Goal: Information Seeking & Learning: Understand process/instructions

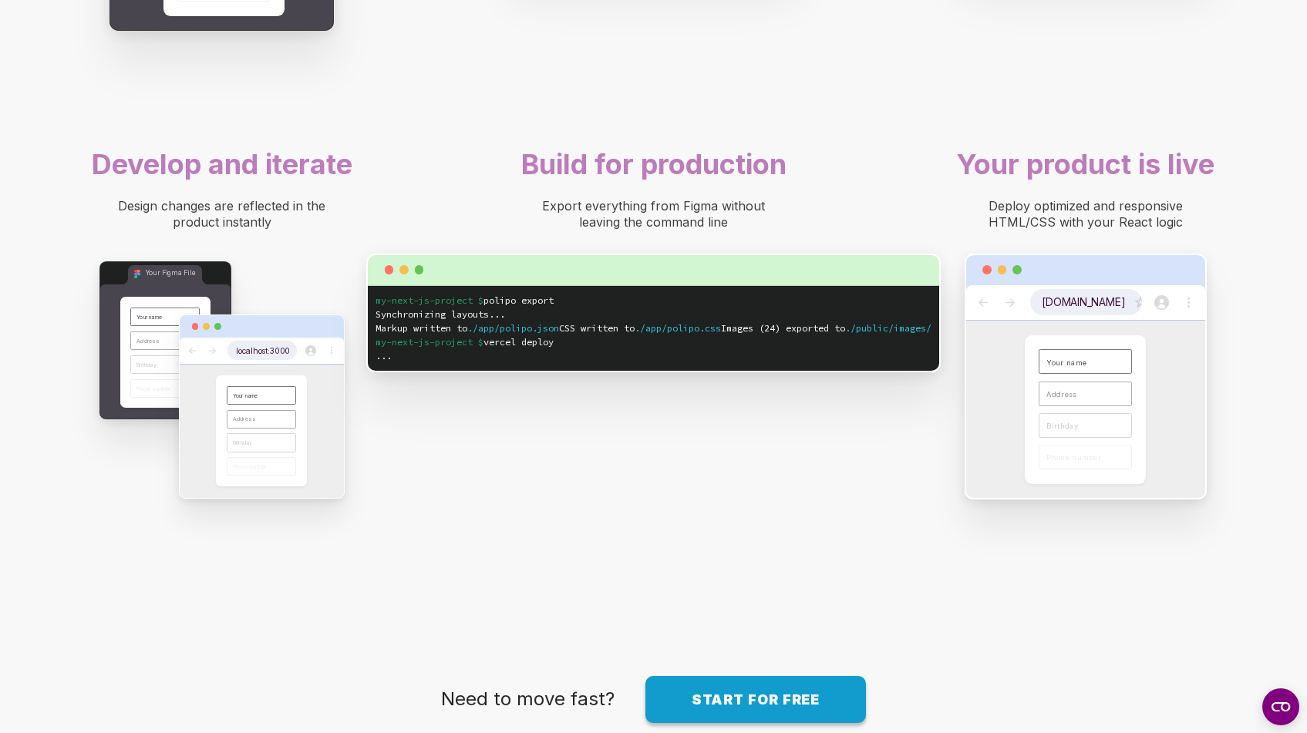
scroll to position [1593, 0]
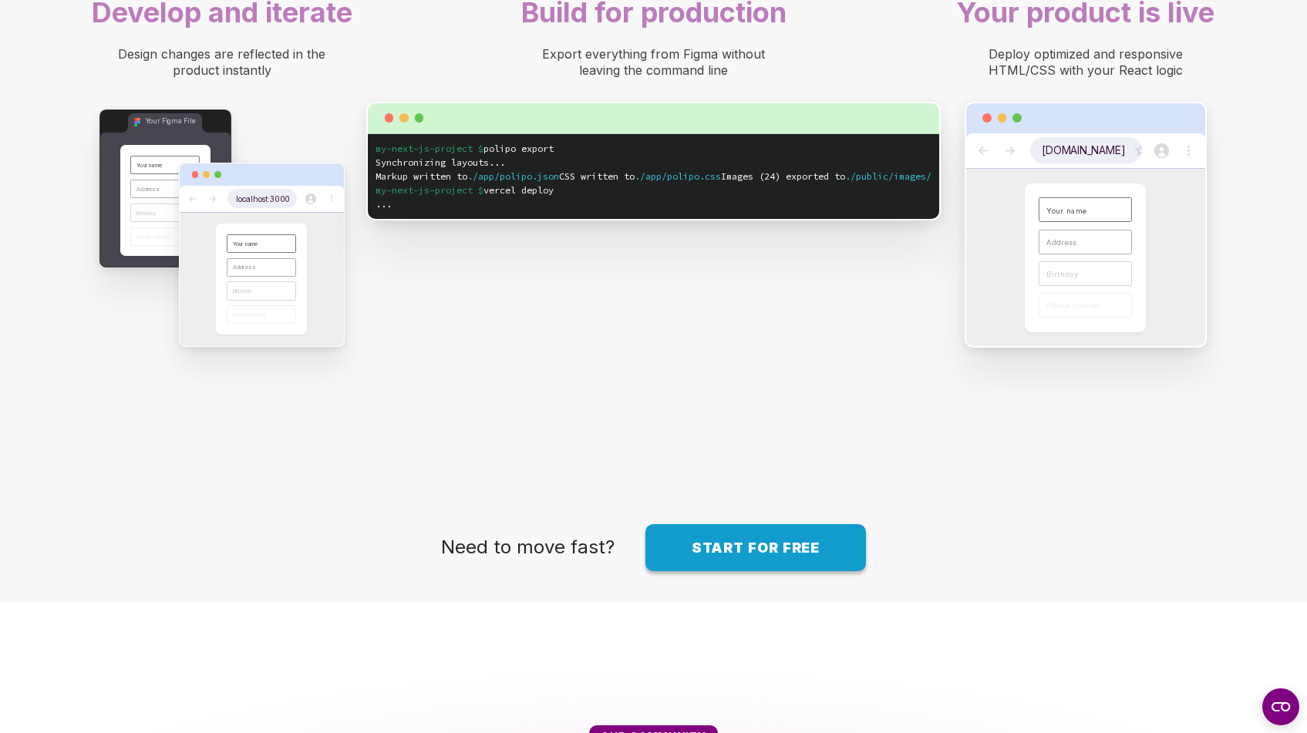
click at [693, 556] on span "Start for free" at bounding box center [756, 548] width 129 height 16
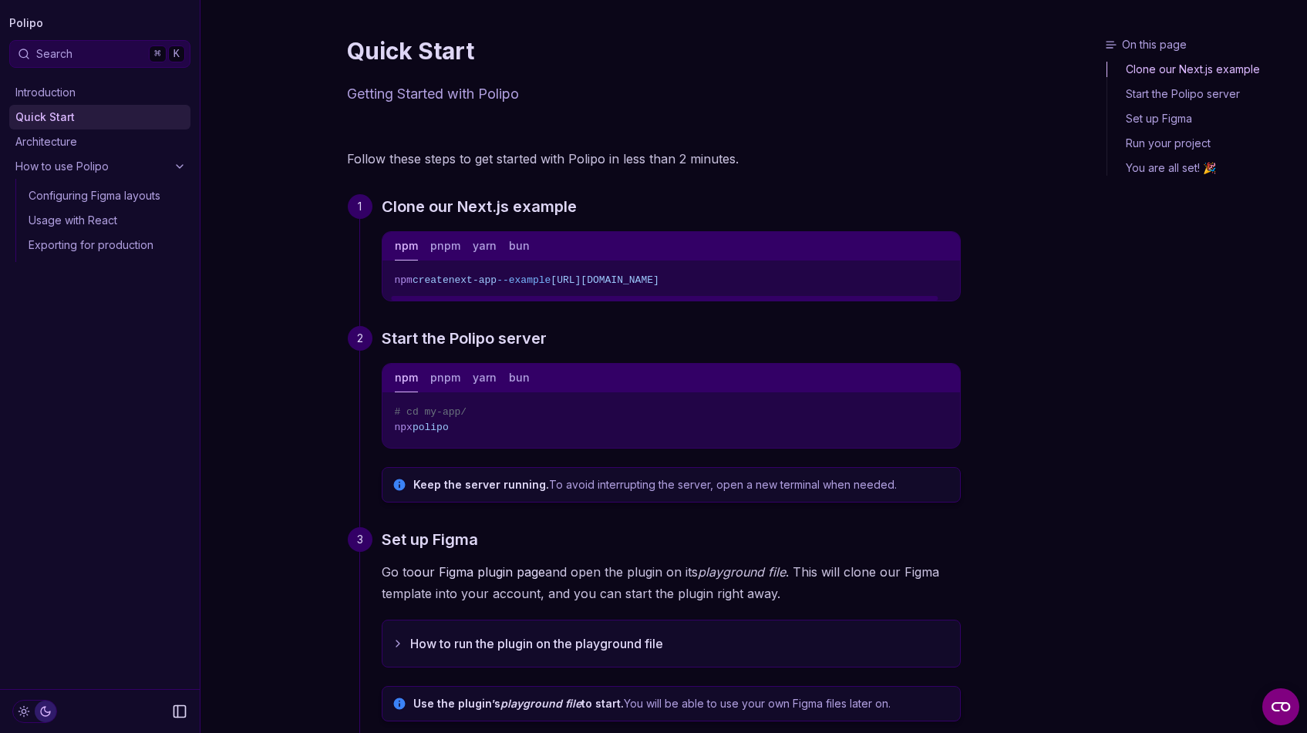
scroll to position [0, 32]
drag, startPoint x: 606, startPoint y: 272, endPoint x: 970, endPoint y: 271, distance: 364.0
click at [970, 271] on article "Quick Start Getting Started with Polipo Follow these steps to get started with …" at bounding box center [653, 593] width 663 height 1187
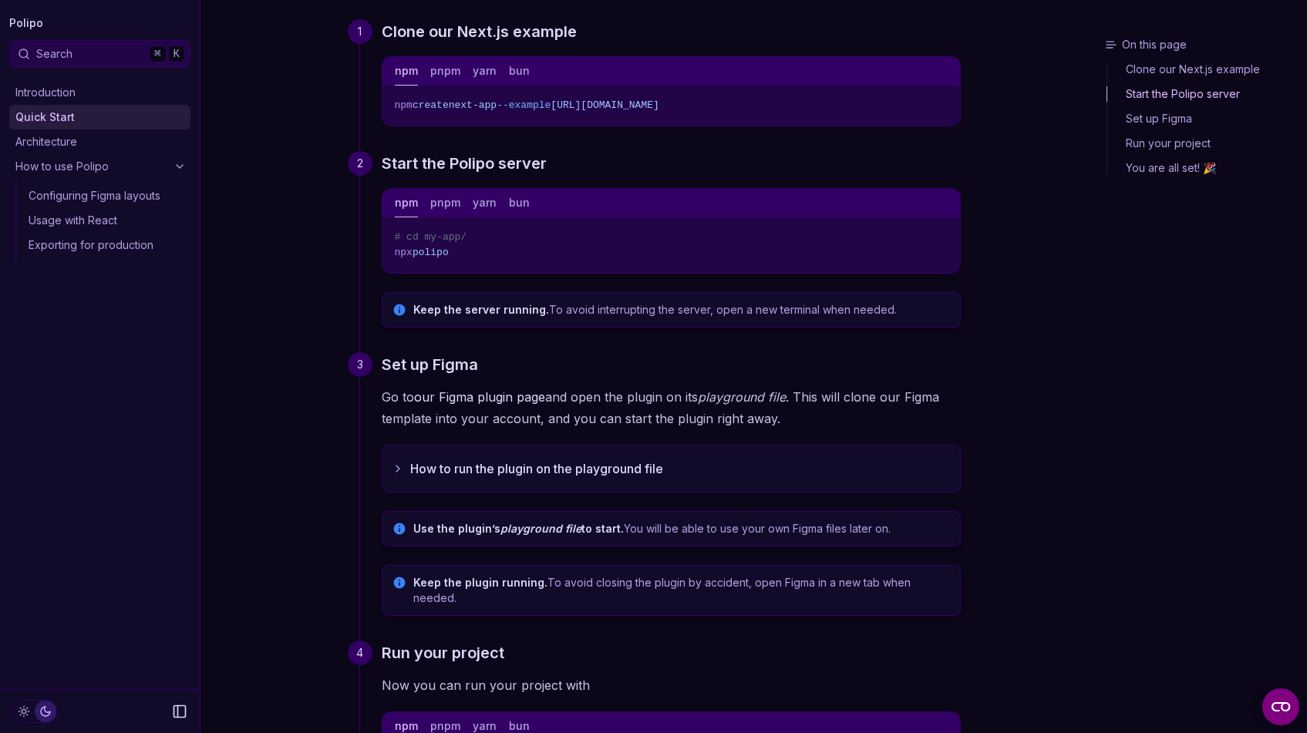
scroll to position [257, 0]
